Goal: Task Accomplishment & Management: Complete application form

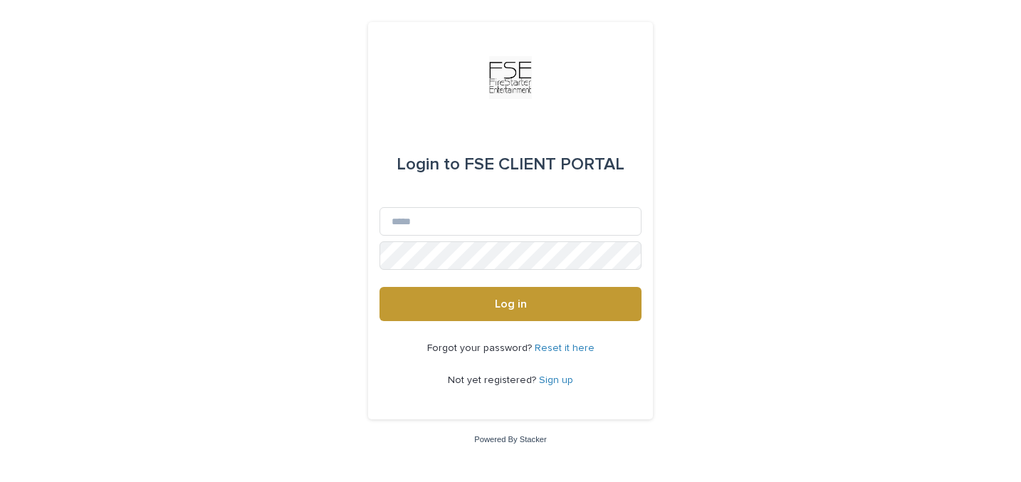
type input "**********"
click at [379, 287] on button "Log in" at bounding box center [510, 304] width 262 height 34
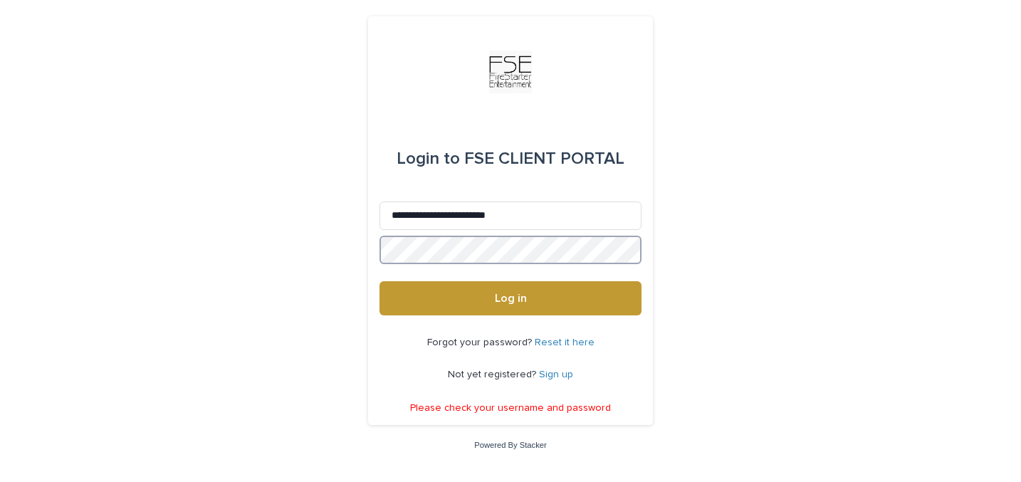
click at [379, 281] on button "Log in" at bounding box center [510, 298] width 262 height 34
click at [555, 342] on link "Reset it here" at bounding box center [565, 342] width 60 height 10
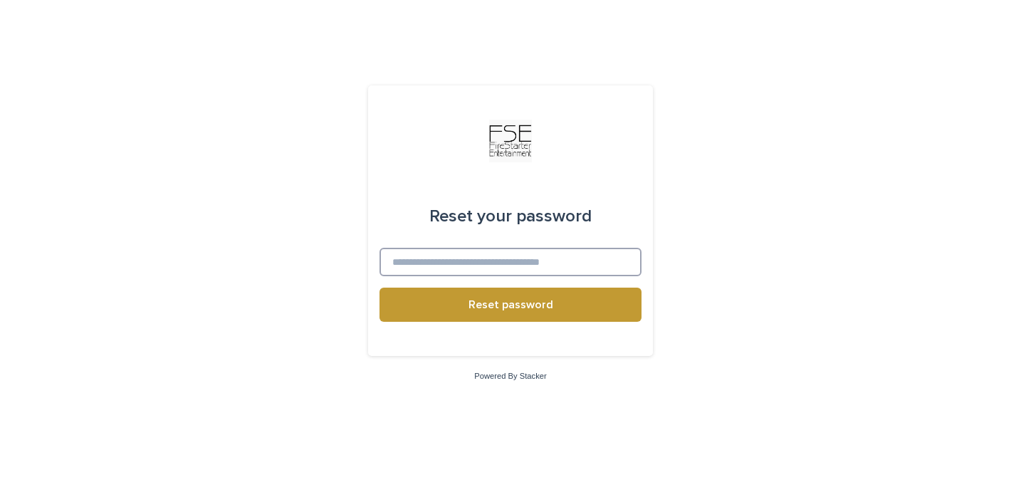
click at [537, 265] on input at bounding box center [510, 262] width 262 height 28
type input "**********"
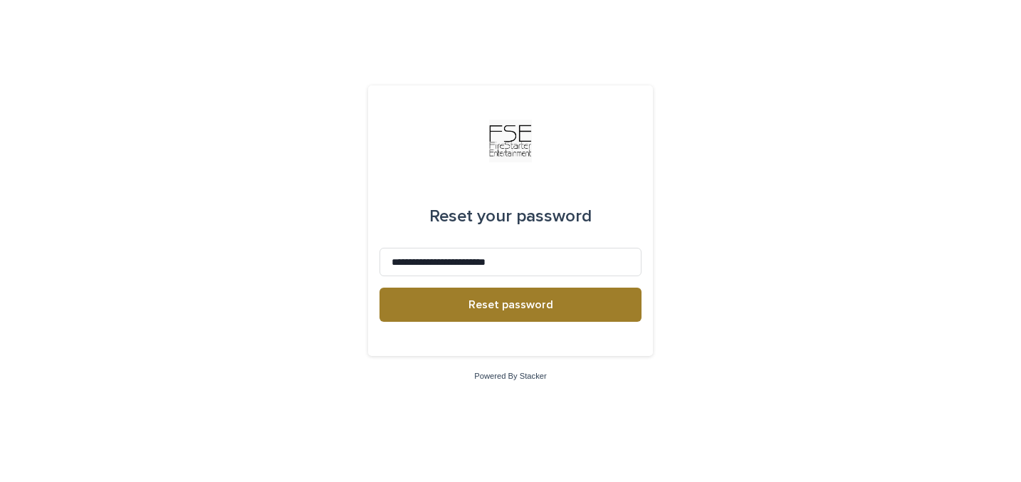
click at [544, 305] on span "Reset password" at bounding box center [510, 304] width 85 height 11
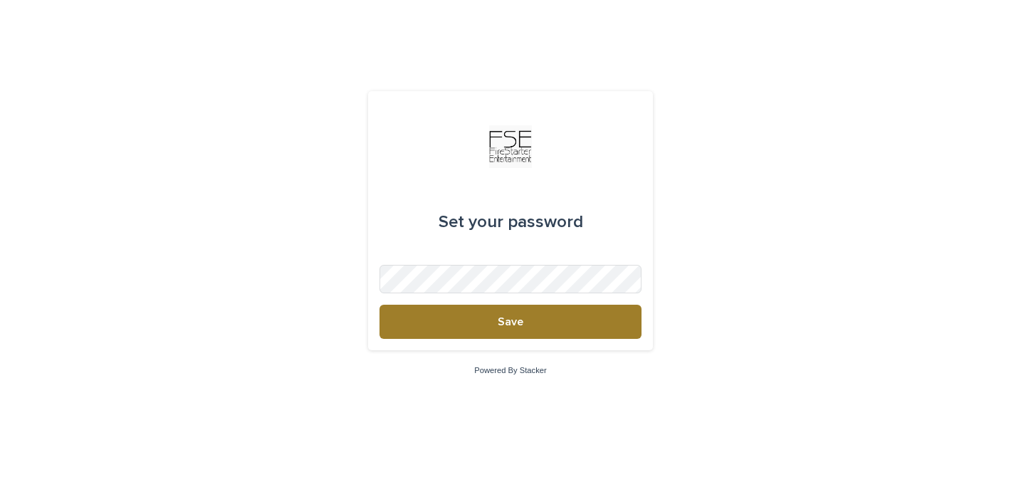
click at [513, 319] on span "Save" at bounding box center [511, 321] width 26 height 11
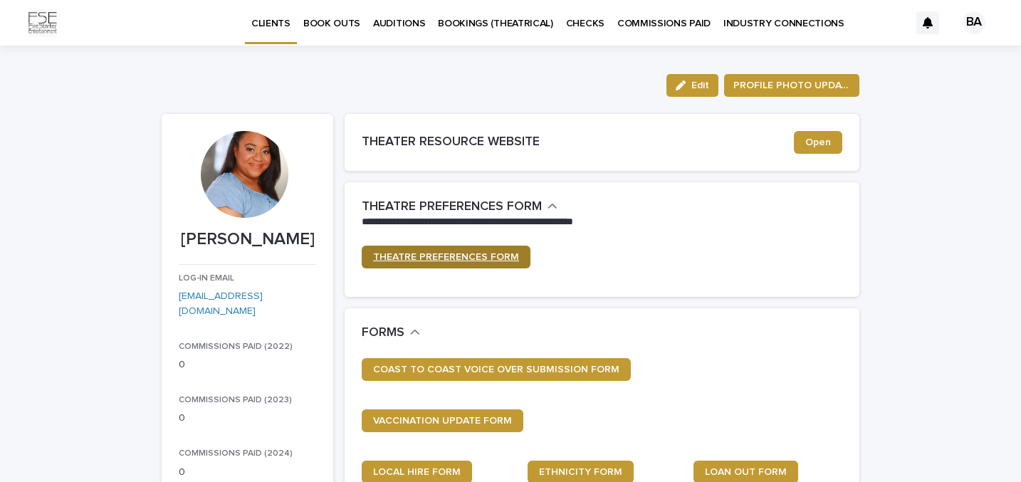
click at [464, 253] on span "THEATRE PREFERENCES FORM" at bounding box center [446, 257] width 146 height 10
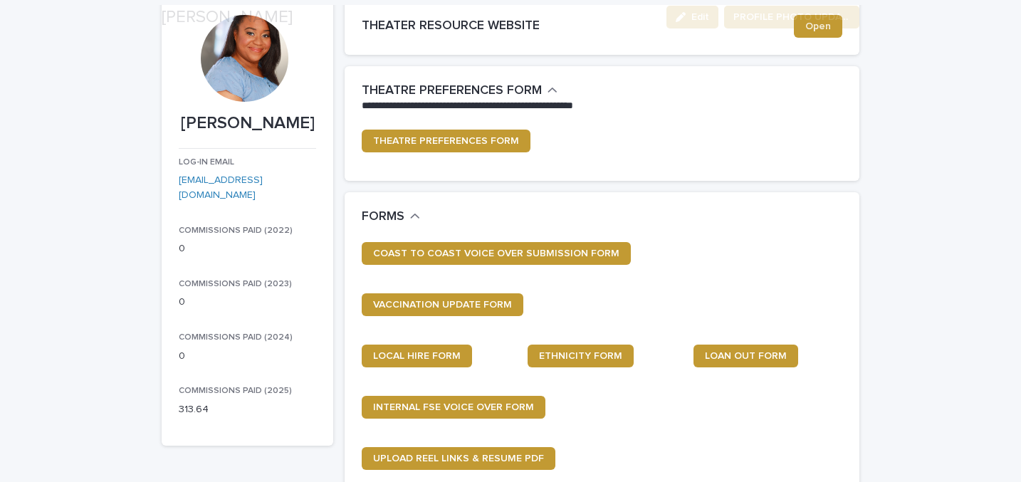
scroll to position [152, 0]
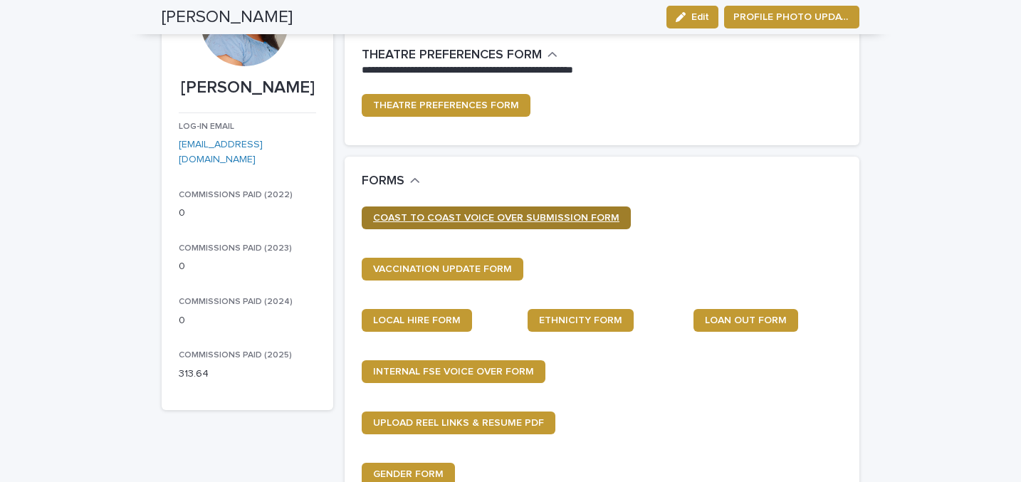
click at [523, 213] on span "COAST TO COAST VOICE OVER SUBMISSION FORM" at bounding box center [496, 218] width 246 height 10
